Goal: Communication & Community: Participate in discussion

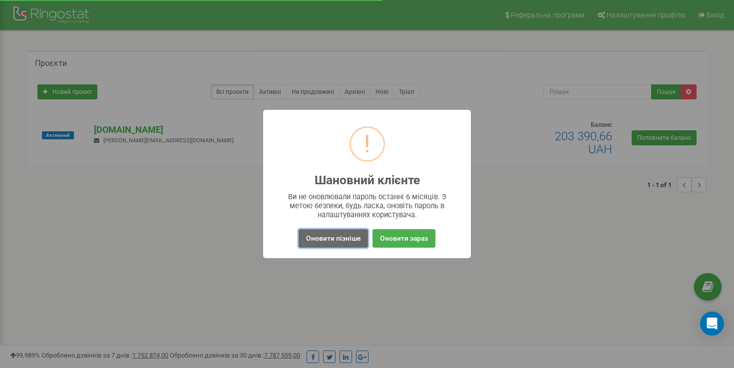
click at [335, 239] on button "Оновити пізніше" at bounding box center [333, 238] width 69 height 18
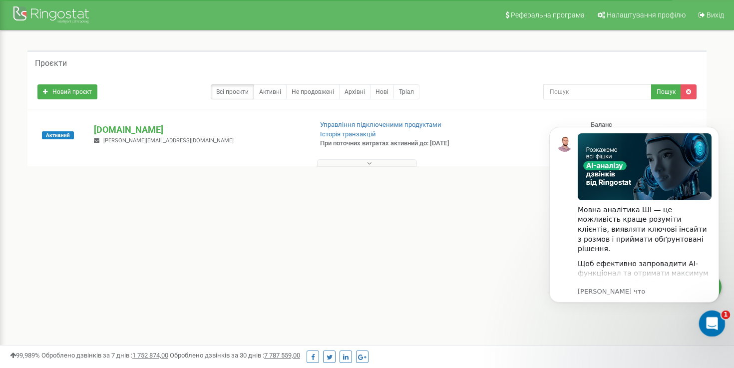
click at [706, 319] on icon "Открыть службу сообщений Intercom" at bounding box center [710, 322] width 16 height 16
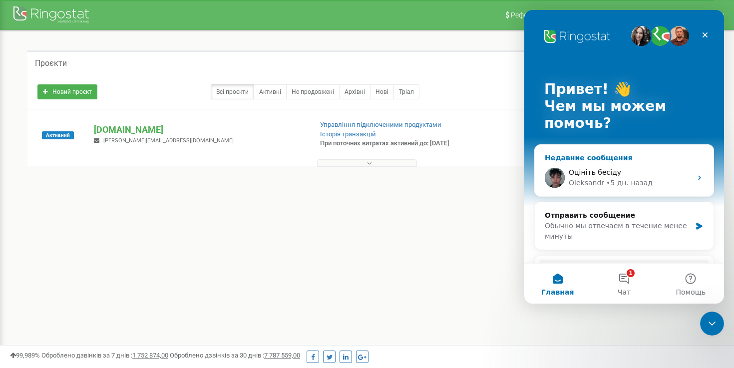
click at [605, 175] on span "Оцініть бесіду" at bounding box center [595, 172] width 52 height 8
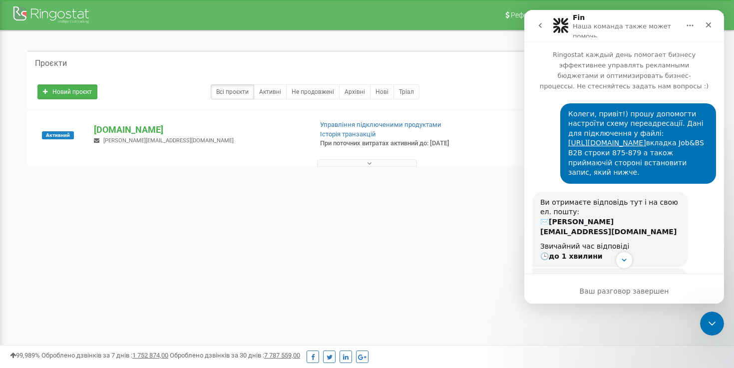
drag, startPoint x: 701, startPoint y: 181, endPoint x: 570, endPoint y: 116, distance: 146.9
click at [570, 116] on div "Колеги, привіт!) прошу допомогти настроїти схему переадресації. Дані для підклю…" at bounding box center [638, 143] width 140 height 68
copy div "Колеги, привіт!) прошу допомогти настроїти схему переадресації. Дані для підклю…"
click at [535, 23] on button "go back" at bounding box center [540, 25] width 19 height 19
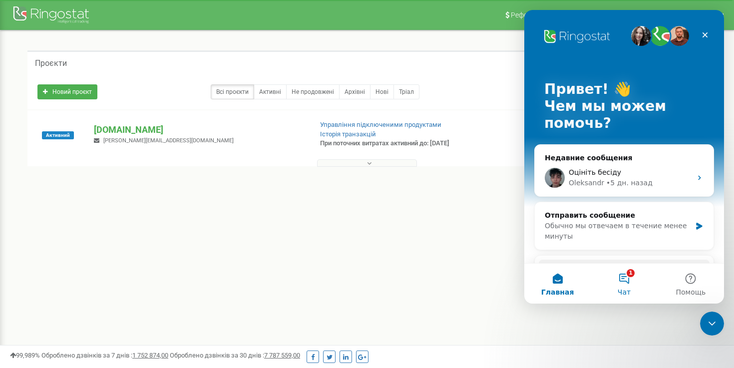
click at [618, 278] on button "1 Чат" at bounding box center [624, 284] width 66 height 40
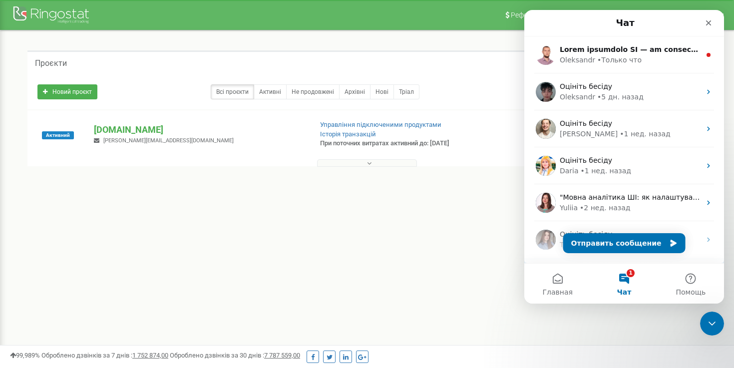
click at [612, 259] on div "[PERSON_NAME] • 2 нед. назад" at bounding box center [624, 276] width 200 height 37
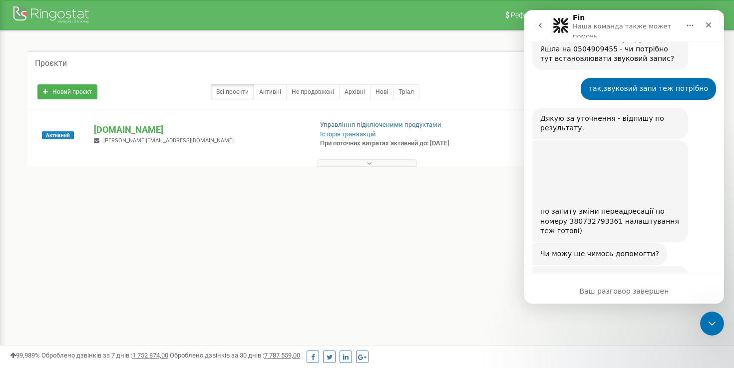
scroll to position [747, 0]
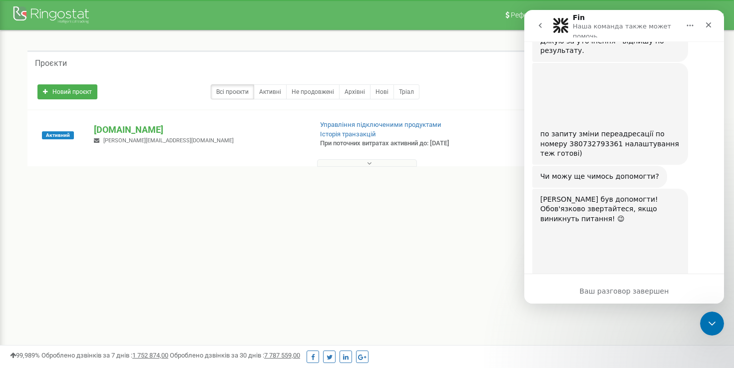
click at [538, 26] on icon "go back" at bounding box center [540, 25] width 8 height 8
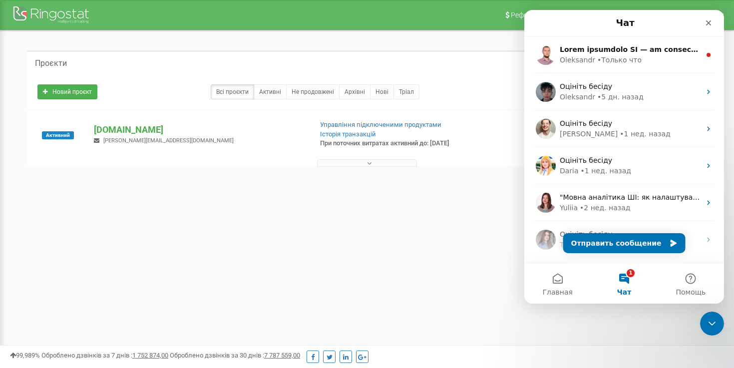
click at [619, 280] on button "1 Чат" at bounding box center [624, 284] width 66 height 40
click at [611, 242] on button "Отправить сообщение" at bounding box center [624, 243] width 122 height 20
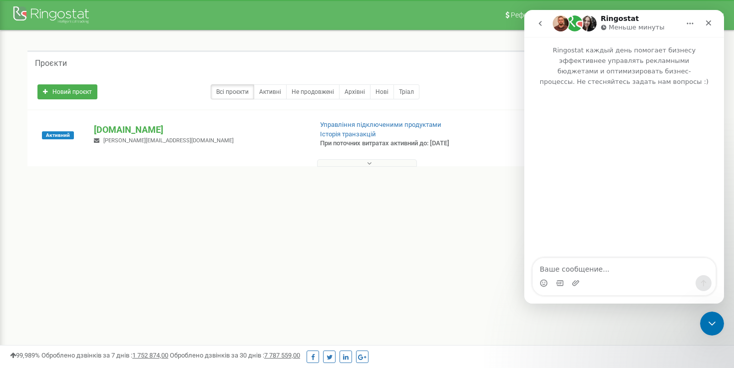
click at [577, 269] on textarea "Ваше сообщение..." at bounding box center [624, 266] width 183 height 17
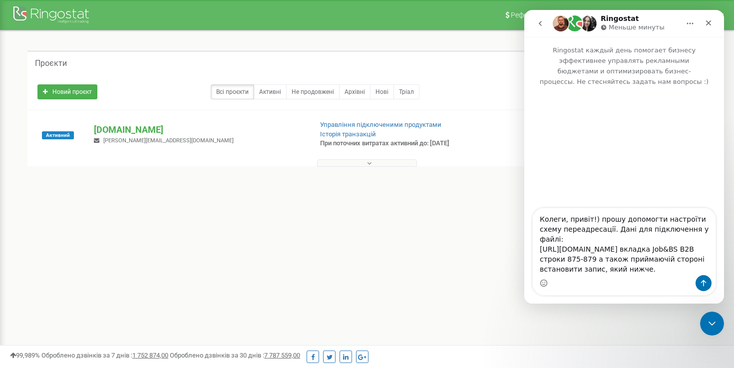
scroll to position [6, 0]
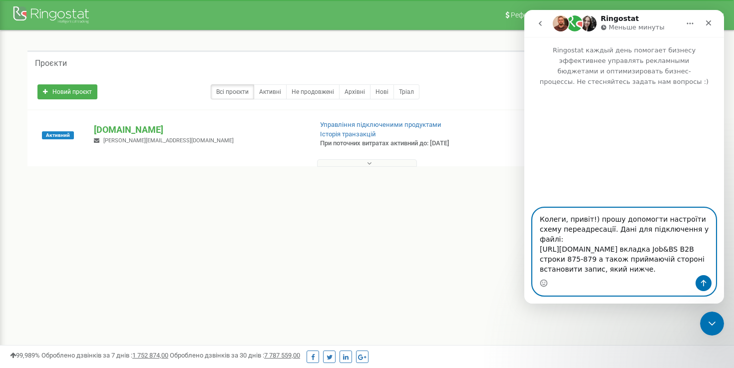
click at [648, 251] on textarea "Колеги, привіт!) прошу допомогти настроїти схему переадресації. Дані для підклю…" at bounding box center [624, 241] width 183 height 67
type textarea "Колеги, привіт!) прошу допомогти настроїти схему переадресації. Дані для підклю…"
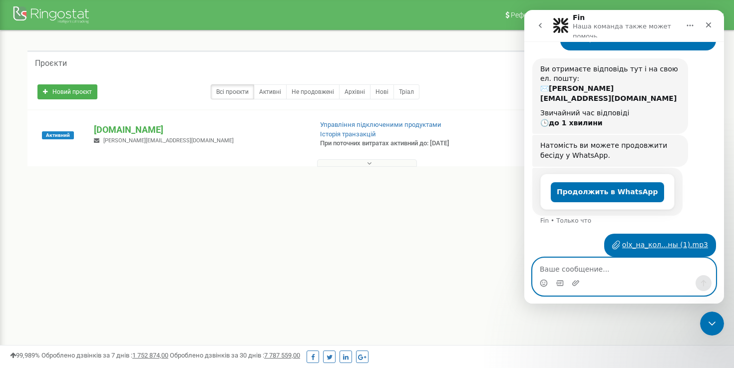
scroll to position [142, 0]
